Goal: Submit feedback/report problem

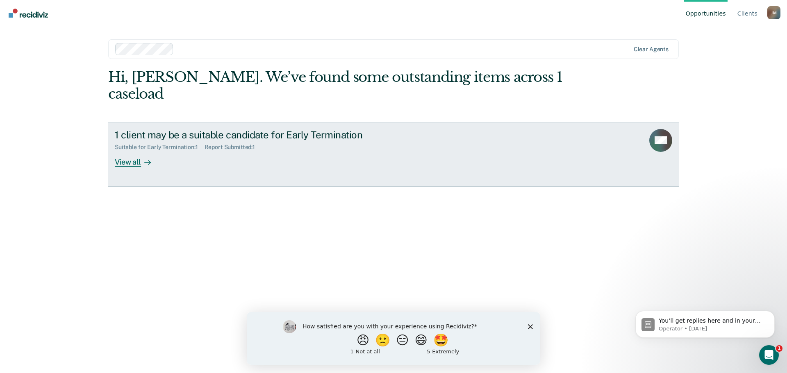
click at [146, 163] on icon at bounding box center [148, 163] width 6 height 0
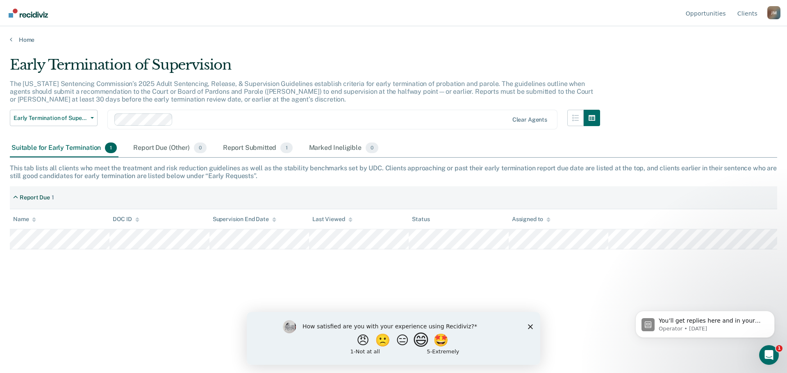
click at [426, 339] on button "😄" at bounding box center [421, 340] width 19 height 16
click at [318, 347] on input "Enter text..." at bounding box center [386, 346] width 168 height 16
type input "nice reminder"
click at [475, 346] on icon "Submit your response" at bounding box center [476, 346] width 7 height 7
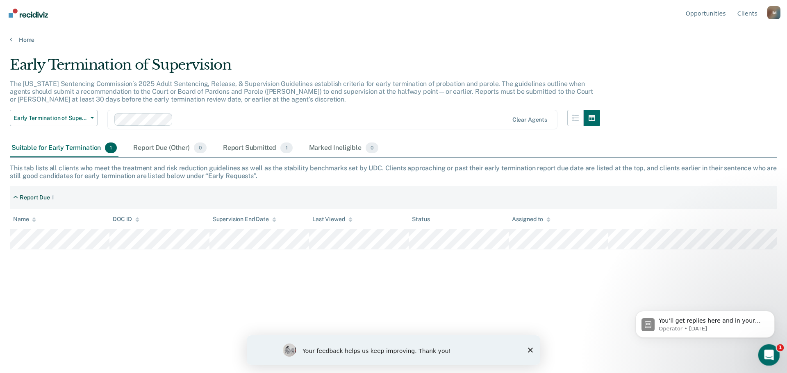
click at [770, 353] on icon "Open Intercom Messenger" at bounding box center [768, 355] width 14 height 14
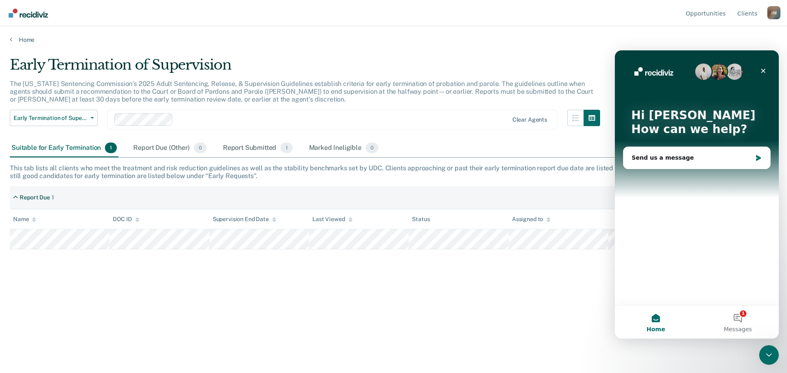
click at [456, 48] on main "Early Termination of Supervision The [US_STATE] Sentencing Commission’s 2025 Ad…" at bounding box center [393, 206] width 787 height 327
click at [766, 70] on icon "Close" at bounding box center [763, 71] width 7 height 7
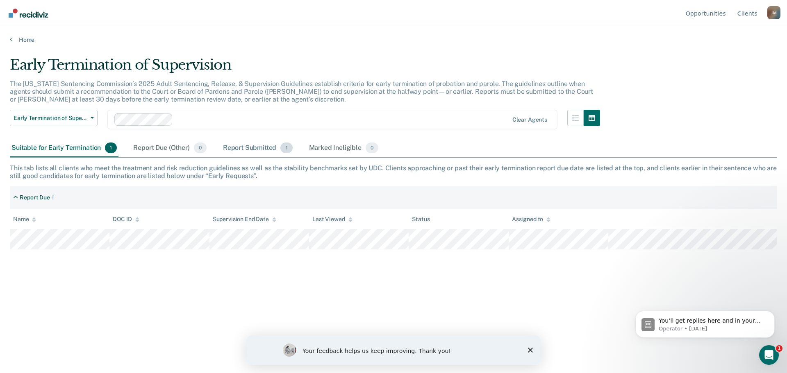
click at [253, 145] on div "Report Submitted 1" at bounding box center [257, 148] width 73 height 18
